Goal: Information Seeking & Learning: Find specific fact

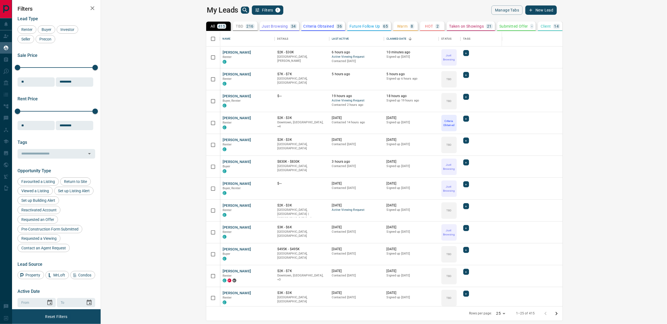
scroll to position [271, 559]
click at [223, 51] on button "[PERSON_NAME]" at bounding box center [237, 52] width 29 height 5
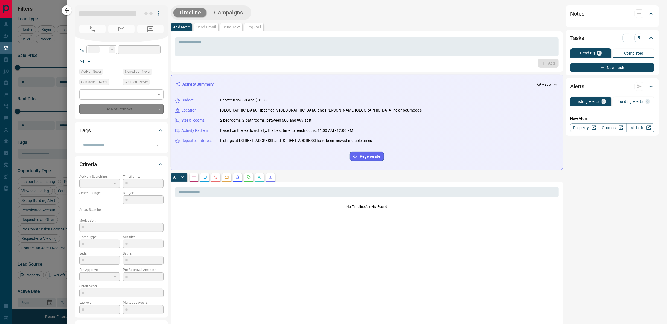
type input "**"
type input "**********"
type input "*"
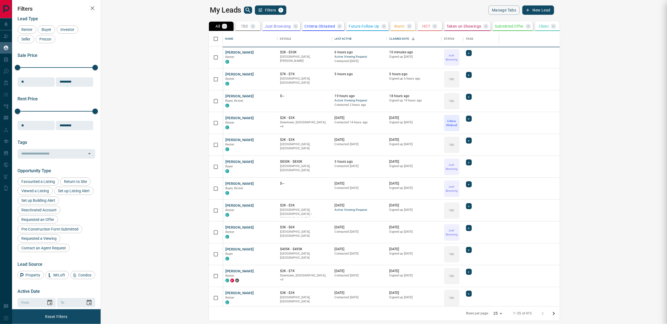
click at [133, 13] on div "**********" at bounding box center [333, 162] width 667 height 324
click at [134, 52] on div at bounding box center [333, 162] width 667 height 324
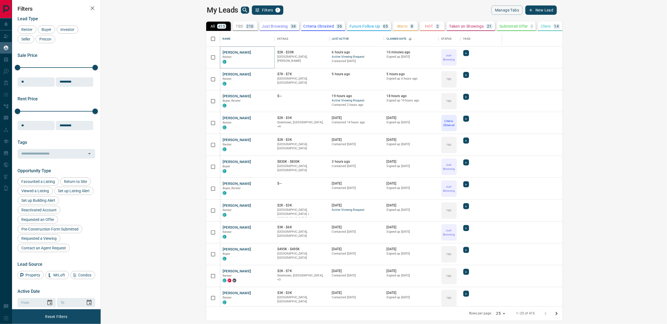
click at [223, 53] on button "[PERSON_NAME]" at bounding box center [237, 52] width 29 height 5
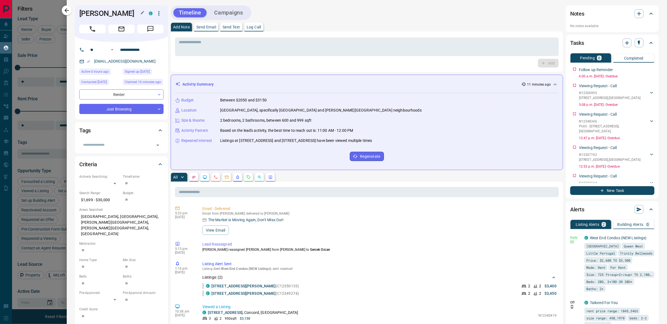
drag, startPoint x: 134, startPoint y: 13, endPoint x: 79, endPoint y: 11, distance: 55.0
click at [79, 11] on h1 "[PERSON_NAME]" at bounding box center [109, 13] width 61 height 9
click at [248, 178] on icon "Requests" at bounding box center [248, 177] width 4 height 4
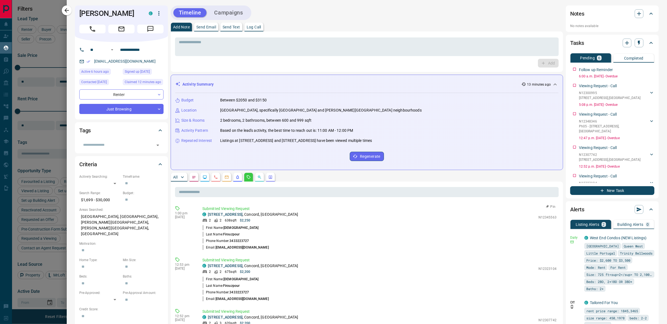
click at [346, 232] on li "Last Name: Firouzpour" at bounding box center [379, 234] width 354 height 7
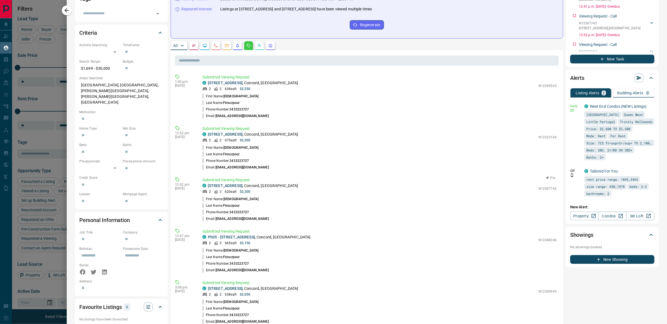
scroll to position [224, 0]
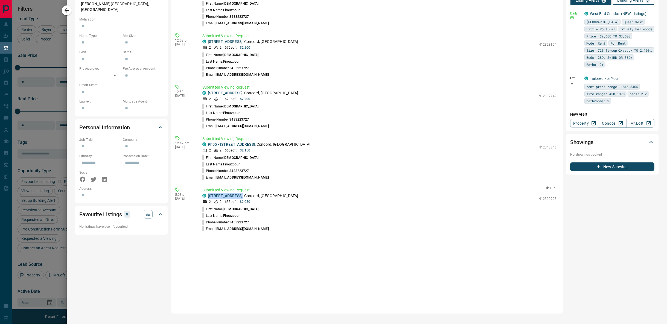
drag, startPoint x: 258, startPoint y: 195, endPoint x: 207, endPoint y: 195, distance: 51.2
click at [207, 195] on div "C 2305 - [STREET_ADDRESS]" at bounding box center [368, 196] width 333 height 6
copy p "2305 - [STREET_ADDRESS] ,"
